Goal: Task Accomplishment & Management: Manage account settings

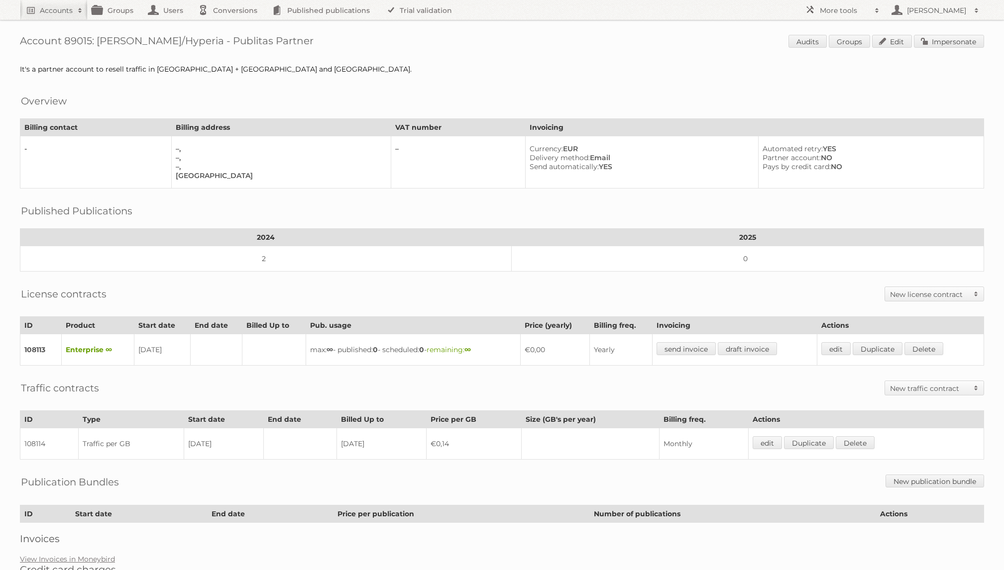
click at [5, 127] on div "Account 89015: [PERSON_NAME]/Hyperia - Publitas Partner Audits Groups Edit Impe…" at bounding box center [502, 302] width 1004 height 605
click at [891, 41] on link "Edit" at bounding box center [892, 41] width 40 height 13
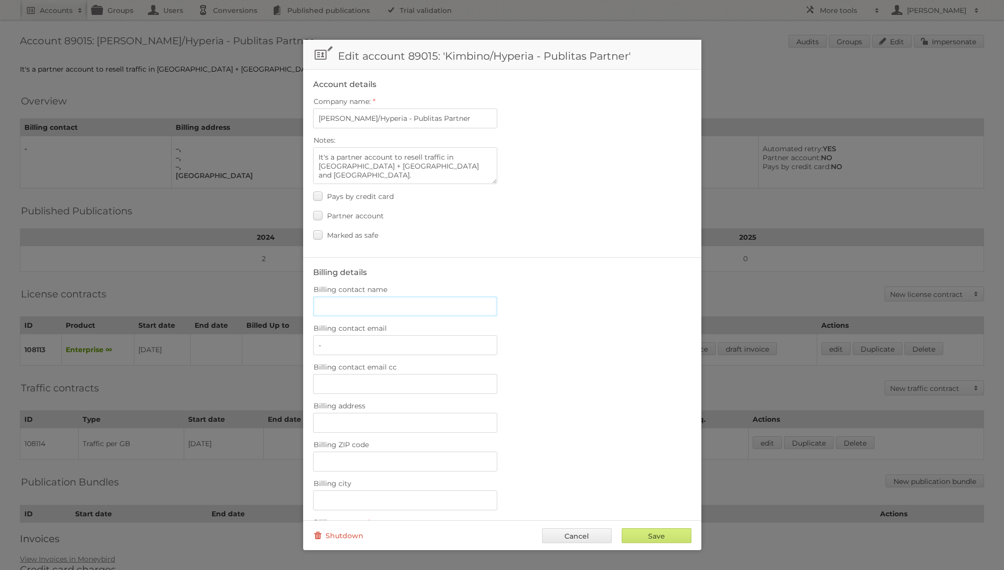
drag, startPoint x: 401, startPoint y: 311, endPoint x: 408, endPoint y: 306, distance: 8.5
click at [406, 307] on input "Billing contact name" at bounding box center [405, 307] width 184 height 20
type input "F"
type input "[PERSON_NAME] (partnership)"
type input "[PERSON_NAME][EMAIL_ADDRESS][DOMAIN_NAME]"
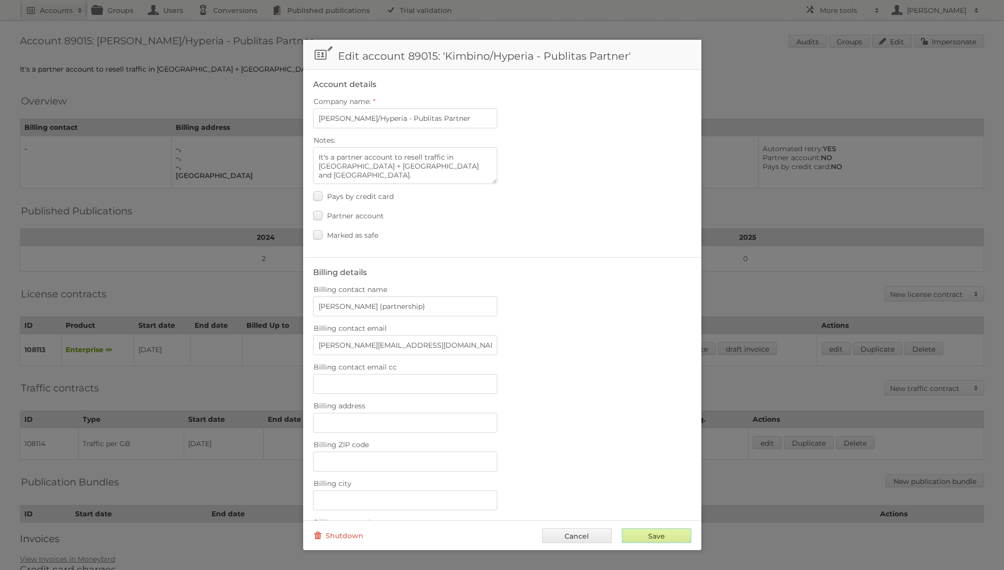
click at [656, 537] on input "Save" at bounding box center [657, 536] width 70 height 15
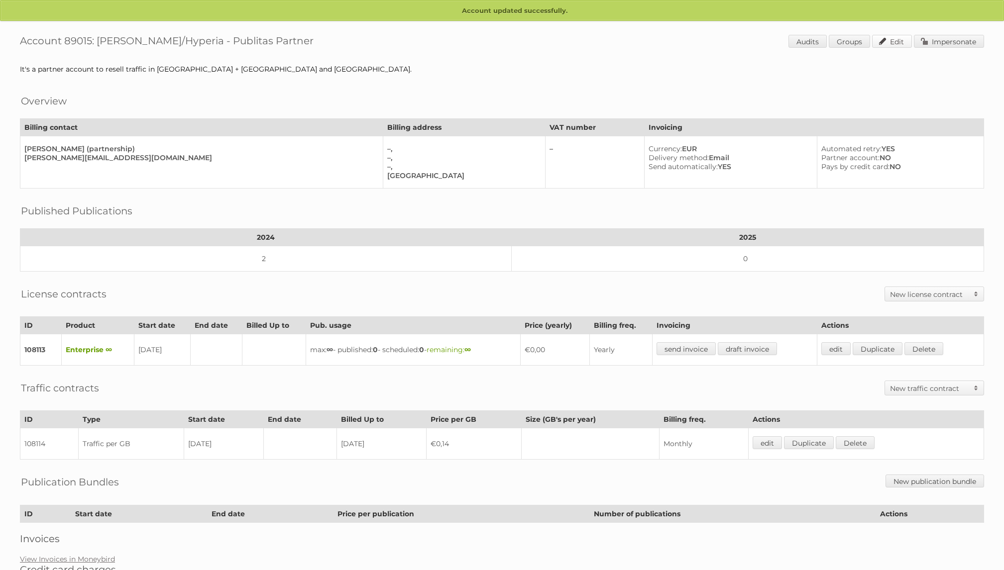
click at [886, 39] on link "Edit" at bounding box center [892, 41] width 40 height 13
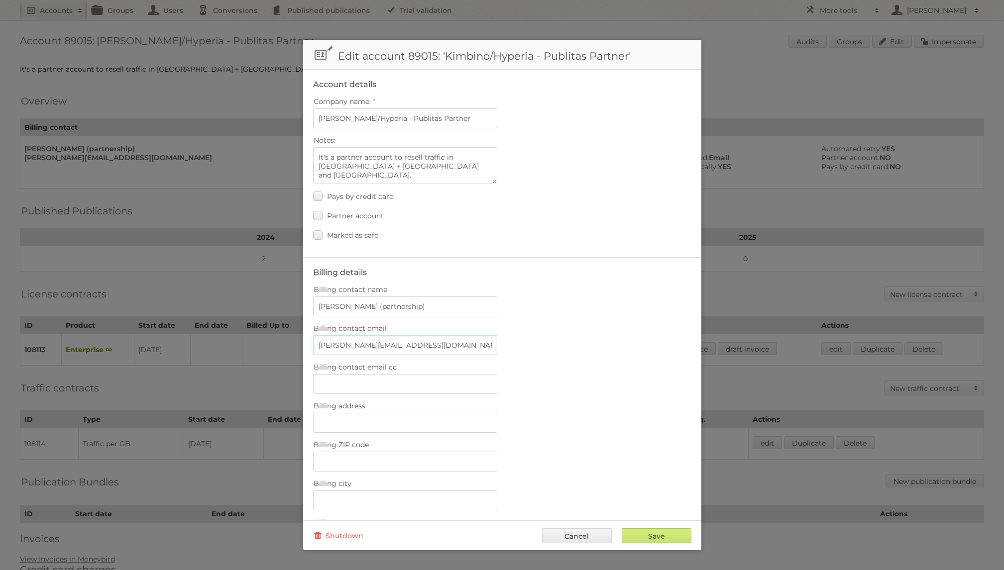
drag, startPoint x: 346, startPoint y: 340, endPoint x: 443, endPoint y: 342, distance: 97.6
click at [346, 340] on input "[PERSON_NAME][EMAIL_ADDRESS][DOMAIN_NAME]" at bounding box center [405, 345] width 184 height 20
type input "robert+kimbino@publitas.com"
click at [666, 543] on input "Save" at bounding box center [657, 536] width 70 height 15
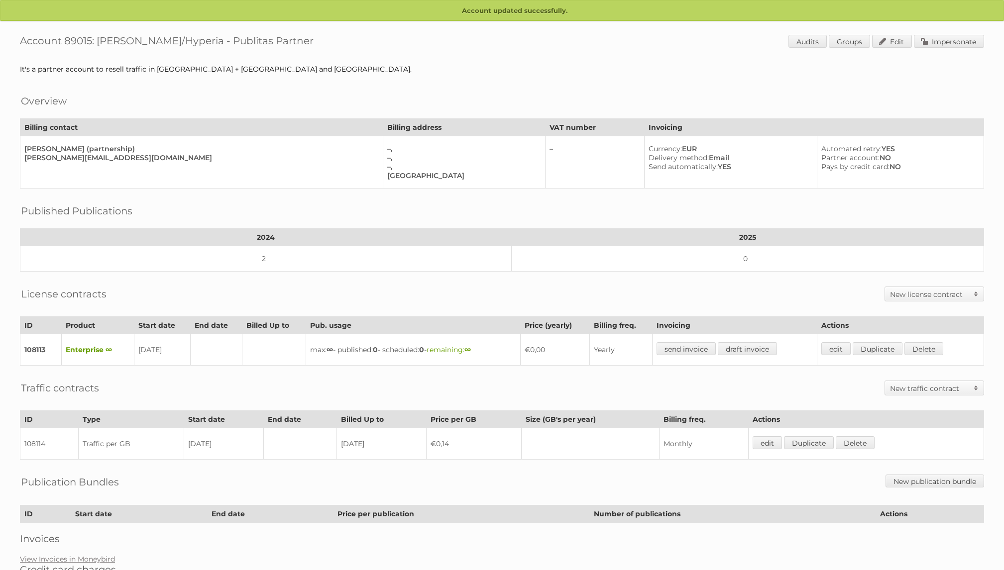
click at [395, 73] on div "It's a partner account to resell traffic in [GEOGRAPHIC_DATA] + [GEOGRAPHIC_DAT…" at bounding box center [502, 69] width 964 height 9
